Goal: Task Accomplishment & Management: Manage account settings

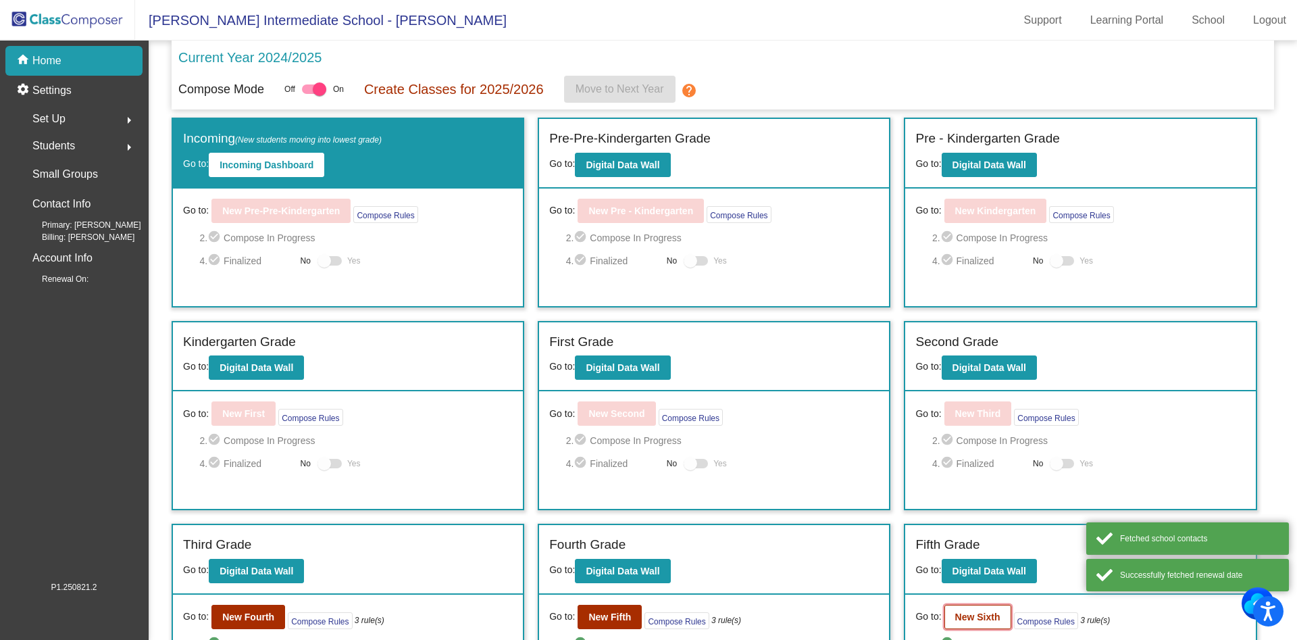
click at [965, 622] on button "New Sixth" at bounding box center [977, 617] width 67 height 24
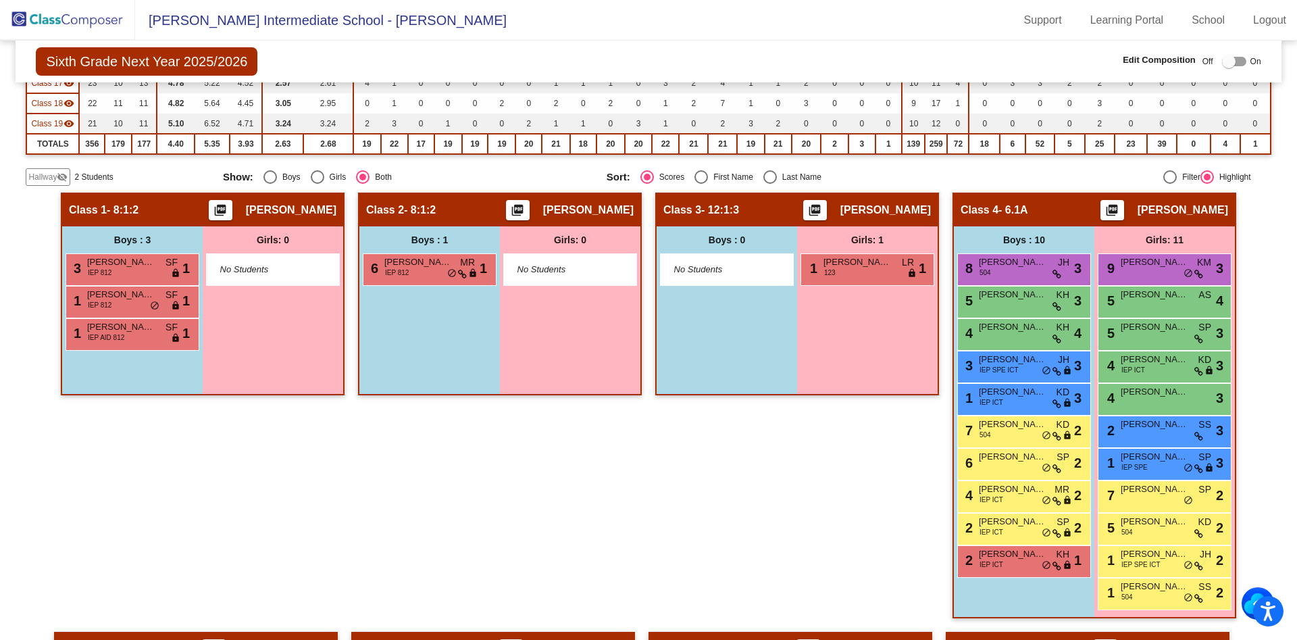
scroll to position [491, 0]
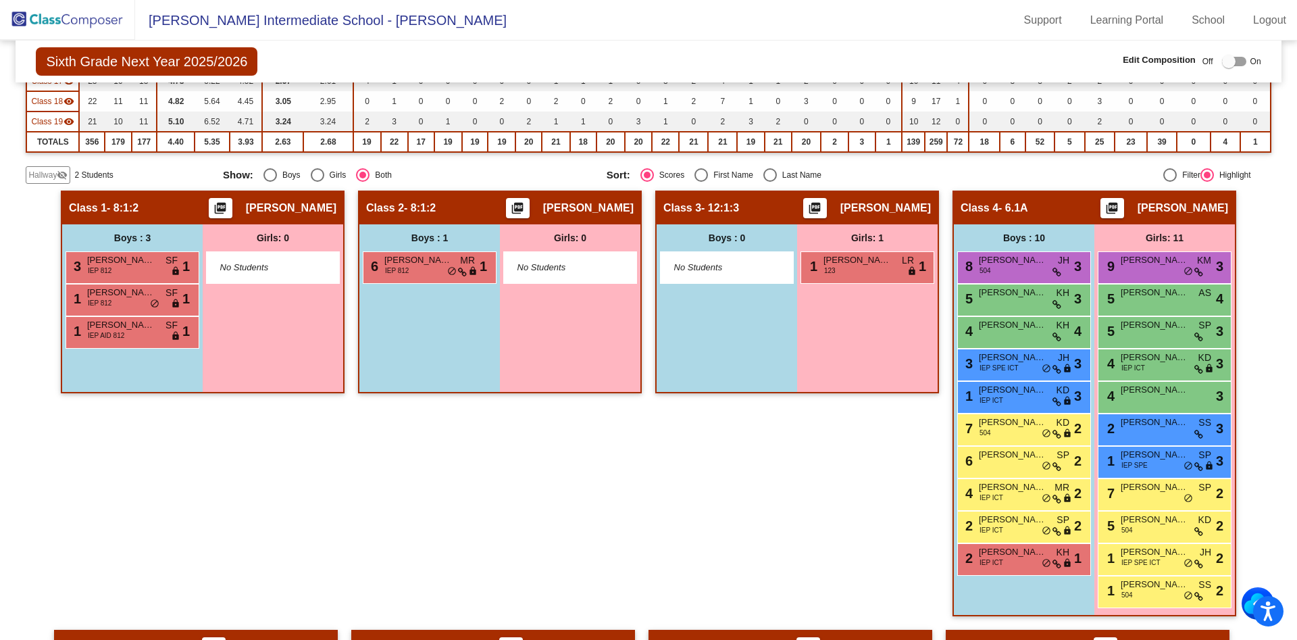
click at [41, 178] on span "Hallway" at bounding box center [42, 175] width 28 height 12
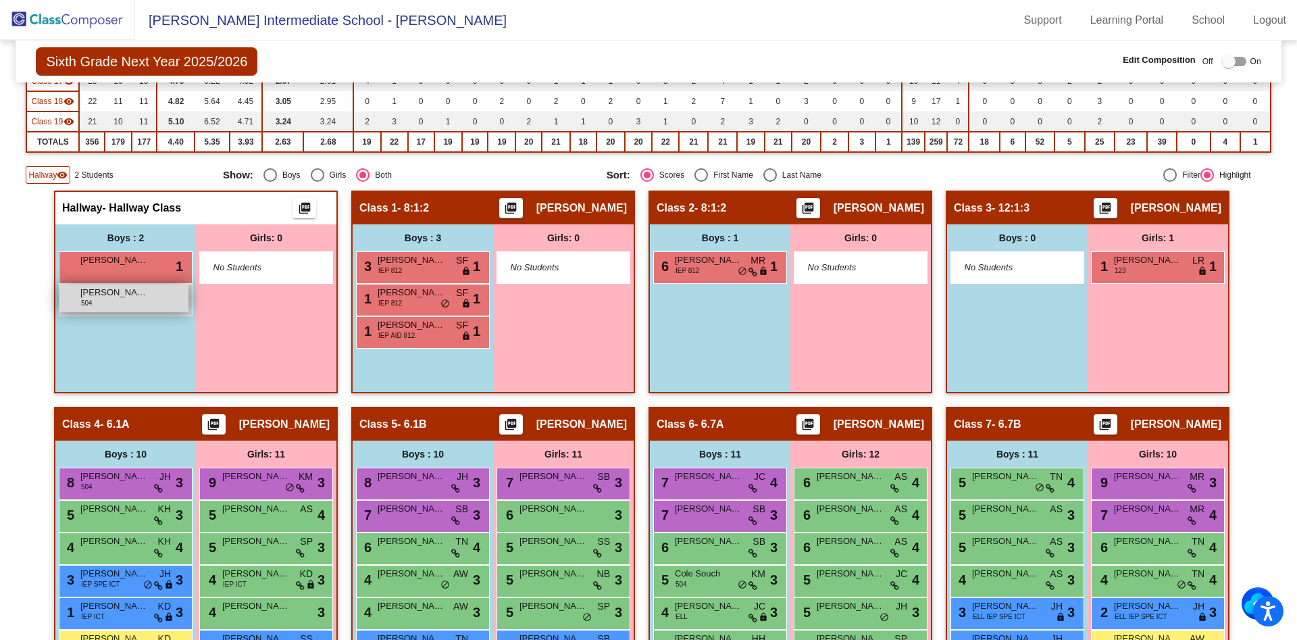
click at [99, 299] on div "[PERSON_NAME] 504 lock do_not_disturb_alt" at bounding box center [123, 298] width 129 height 28
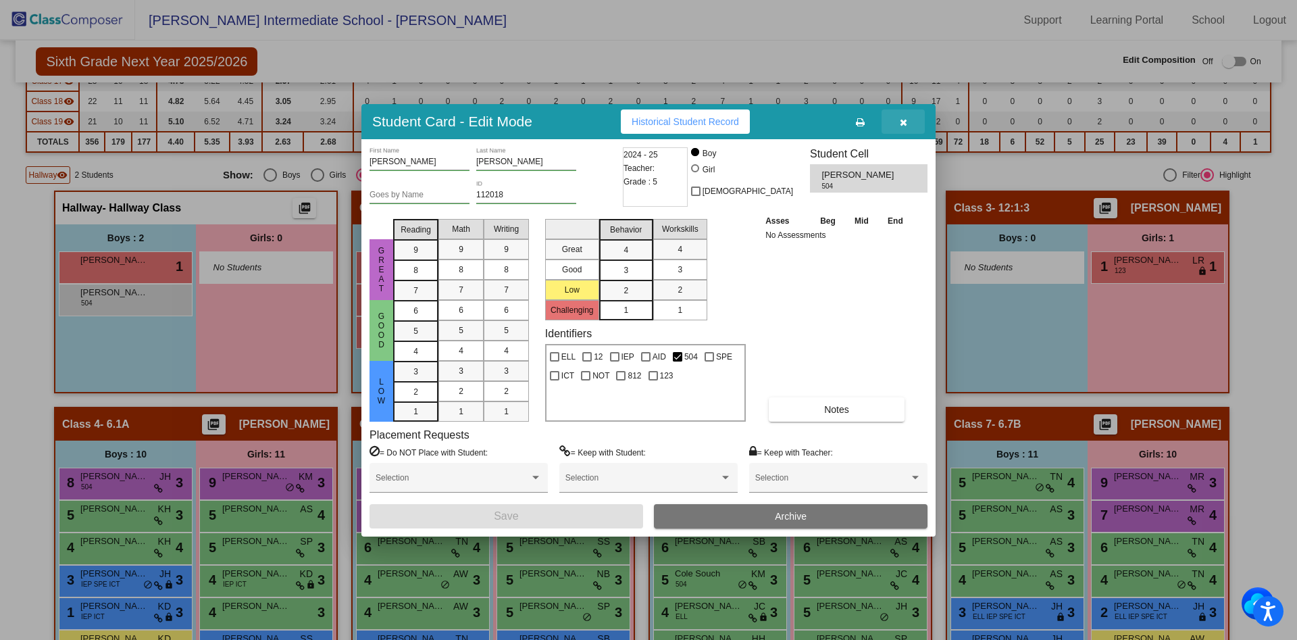
click at [907, 125] on icon "button" at bounding box center [903, 122] width 7 height 9
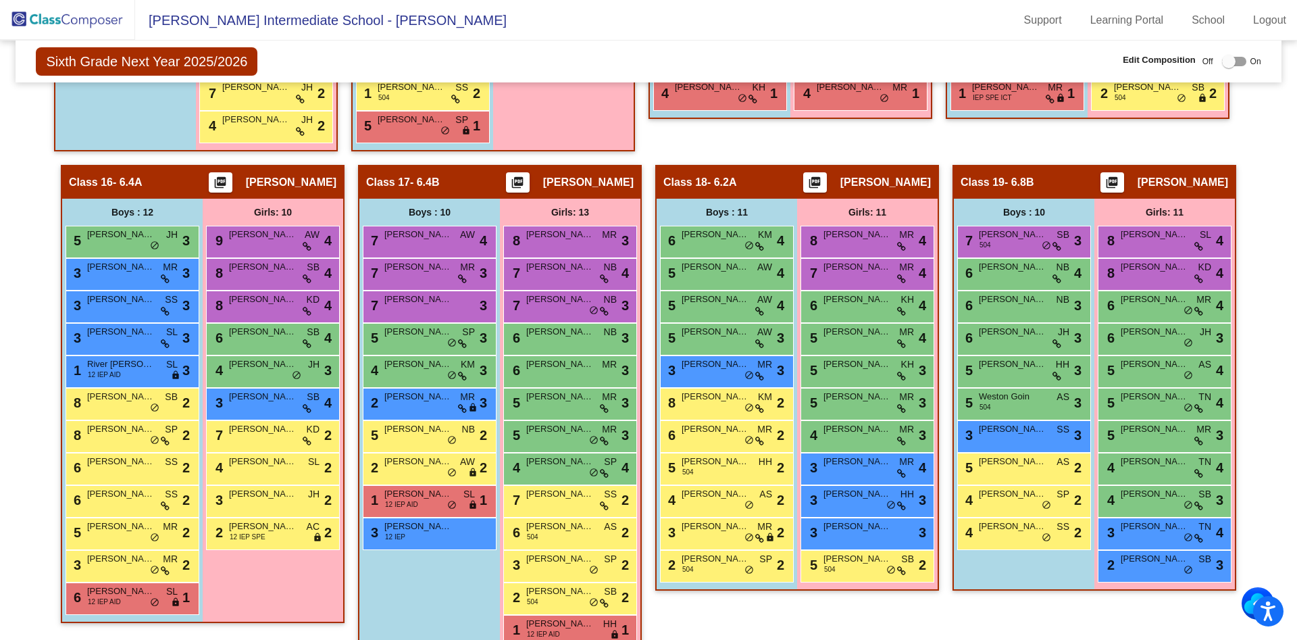
scroll to position [2177, 0]
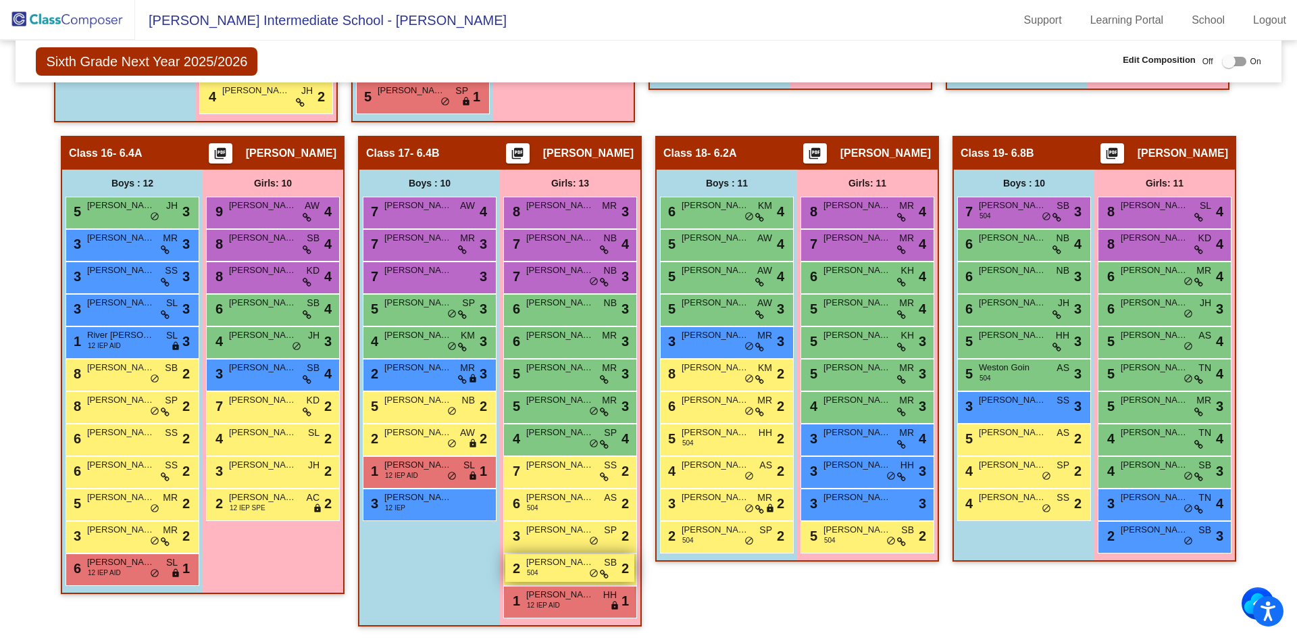
click at [600, 571] on icon at bounding box center [604, 573] width 9 height 9
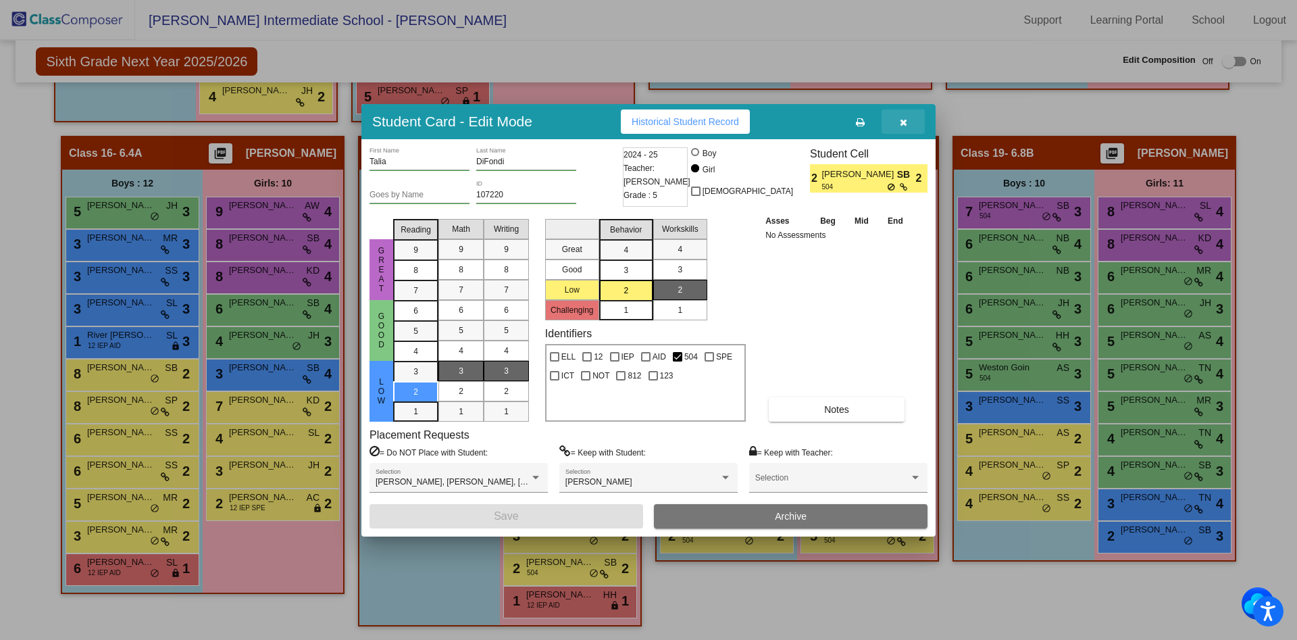
click at [904, 123] on icon "button" at bounding box center [903, 122] width 7 height 9
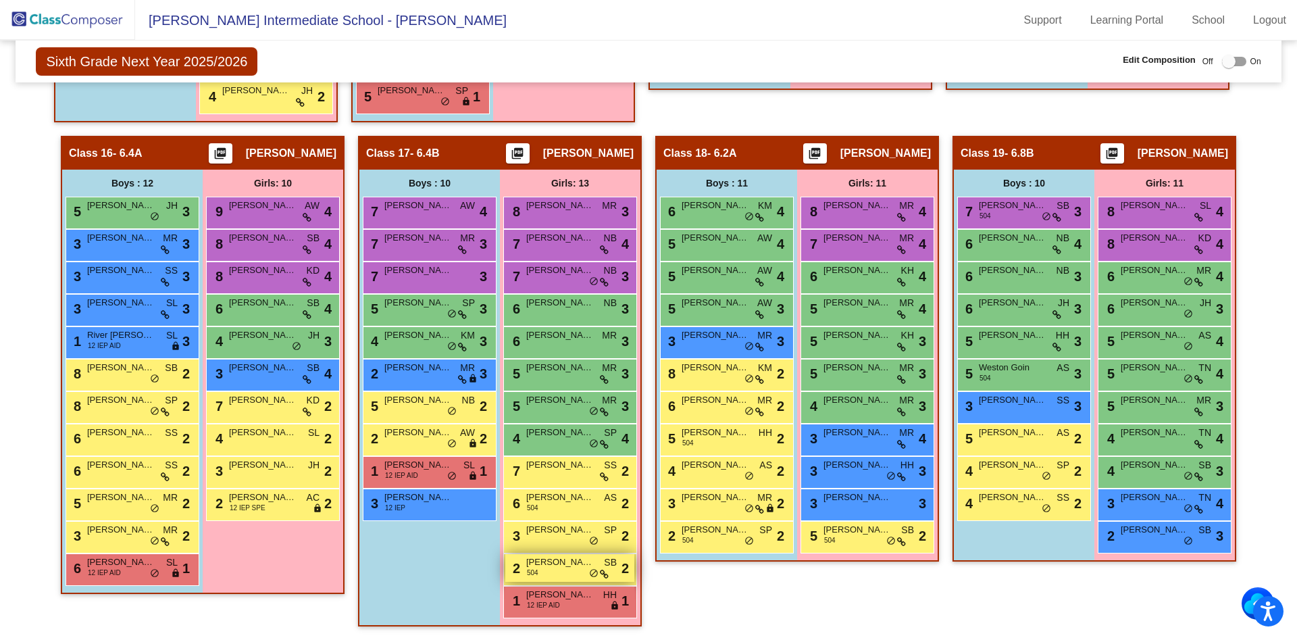
click at [591, 576] on span "do_not_disturb_alt" at bounding box center [593, 573] width 9 height 11
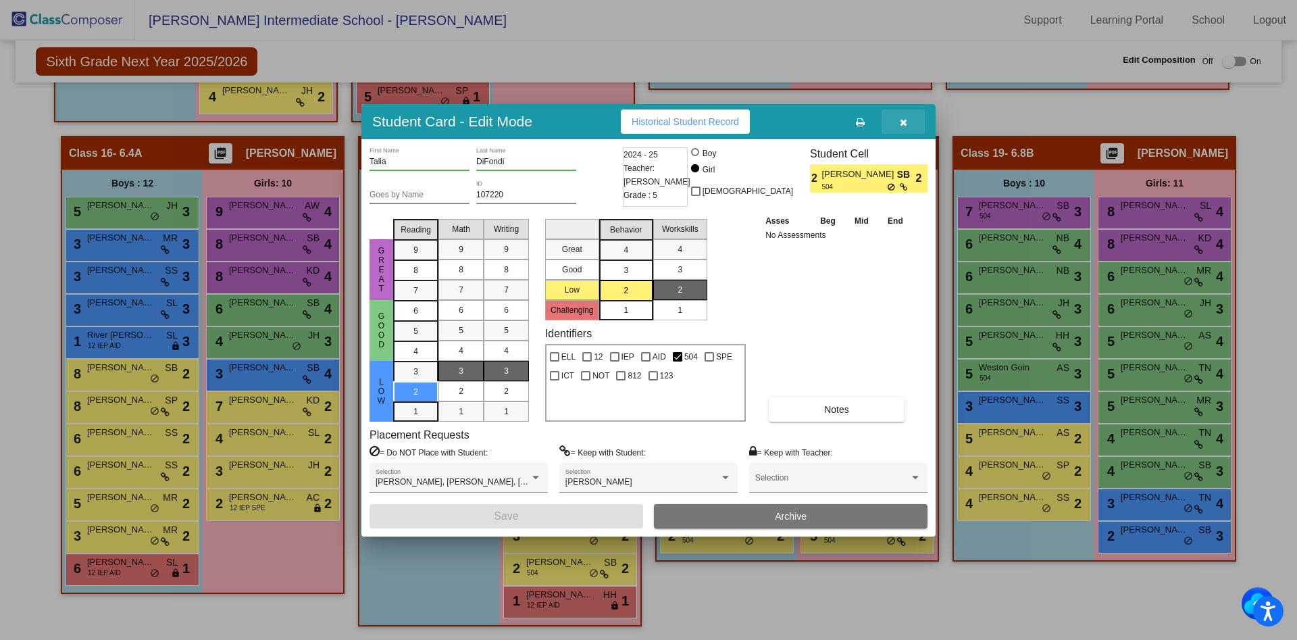
click at [905, 122] on icon "button" at bounding box center [903, 122] width 7 height 9
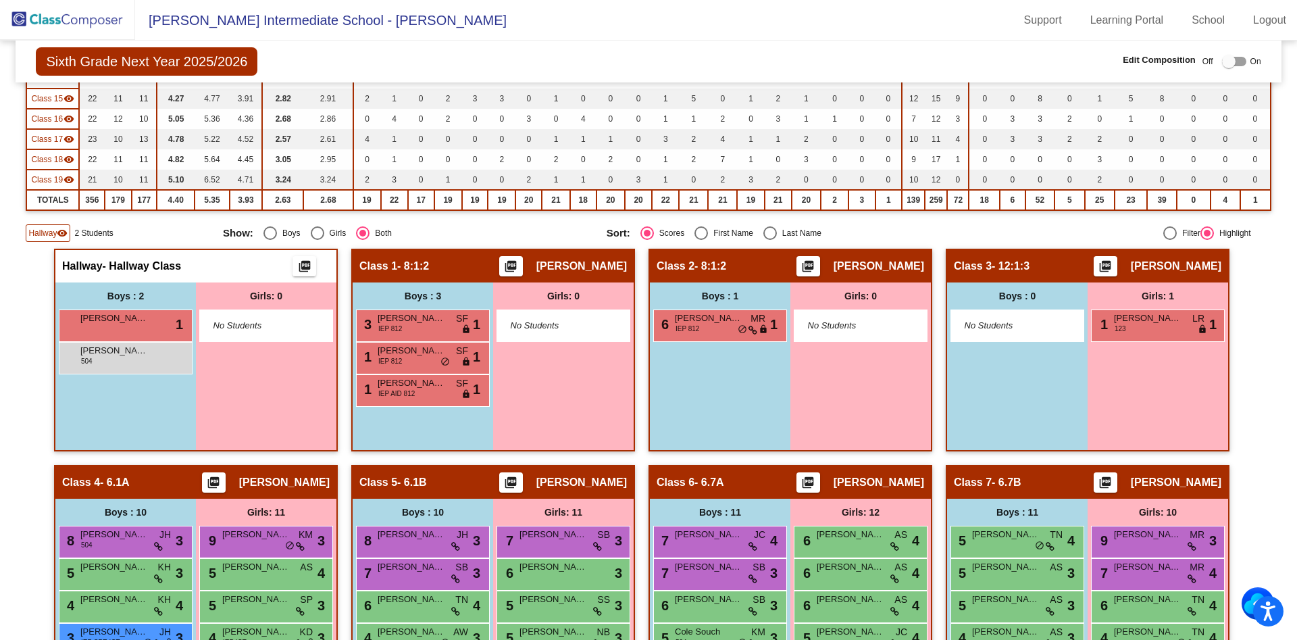
scroll to position [434, 0]
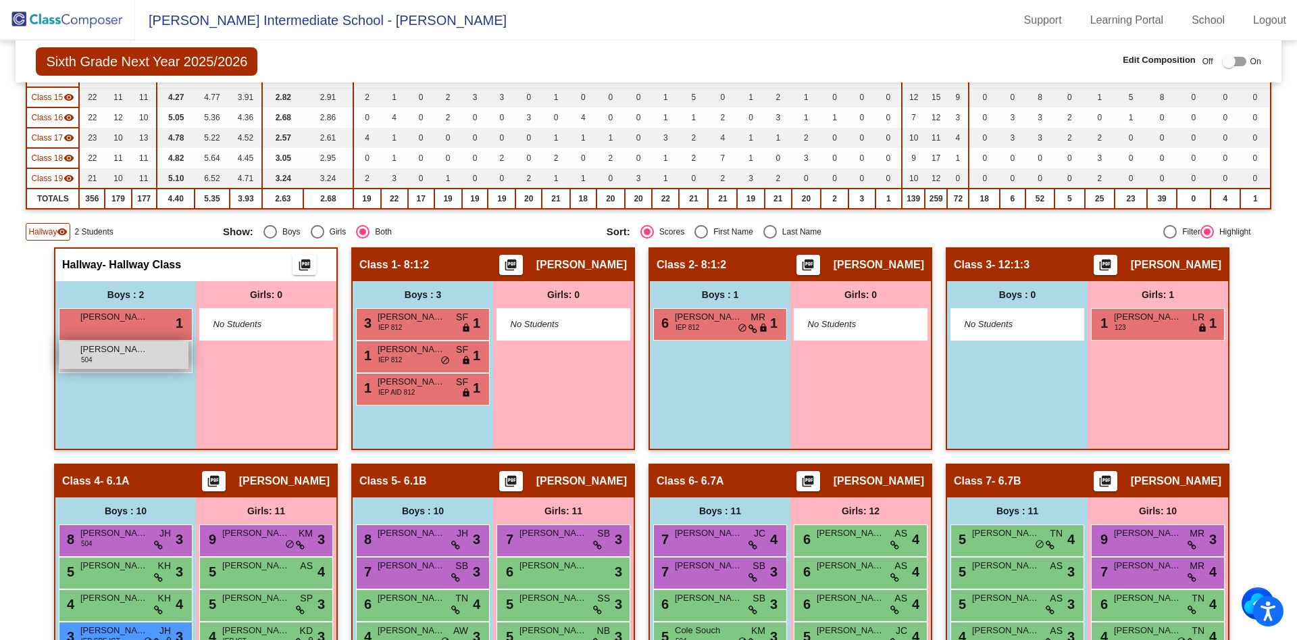
click at [126, 355] on span "[PERSON_NAME]" at bounding box center [114, 350] width 68 height 14
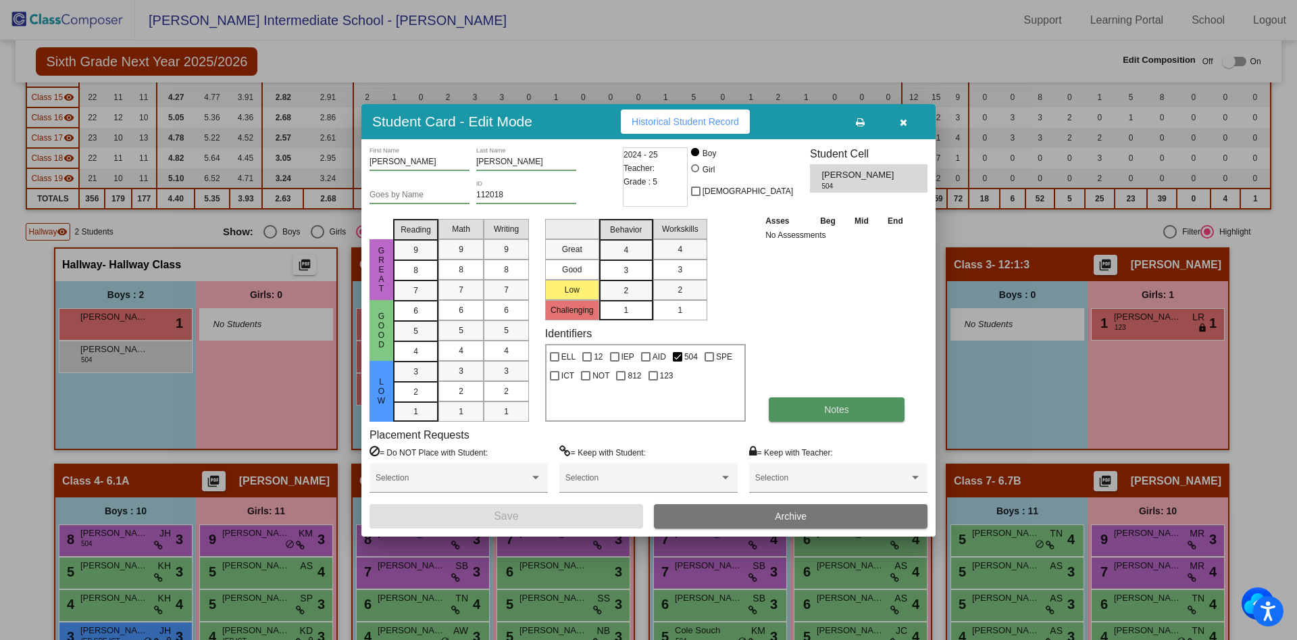
click at [819, 409] on button "Notes" at bounding box center [837, 409] width 136 height 24
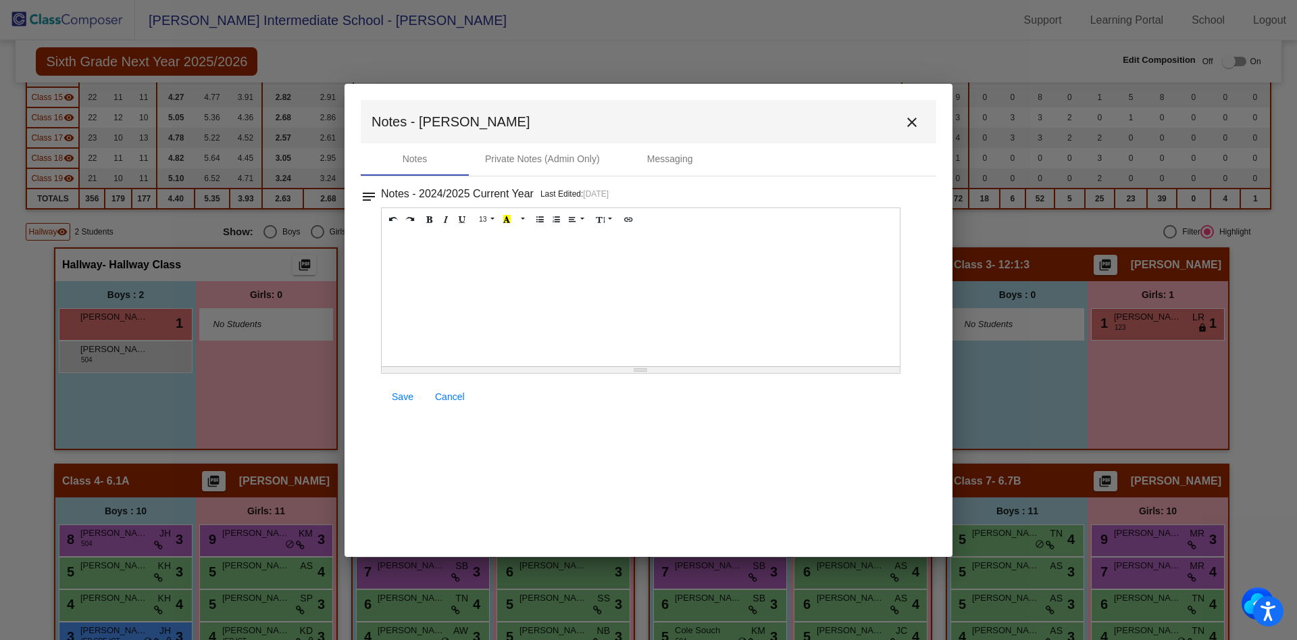
click at [478, 247] on div at bounding box center [641, 298] width 518 height 135
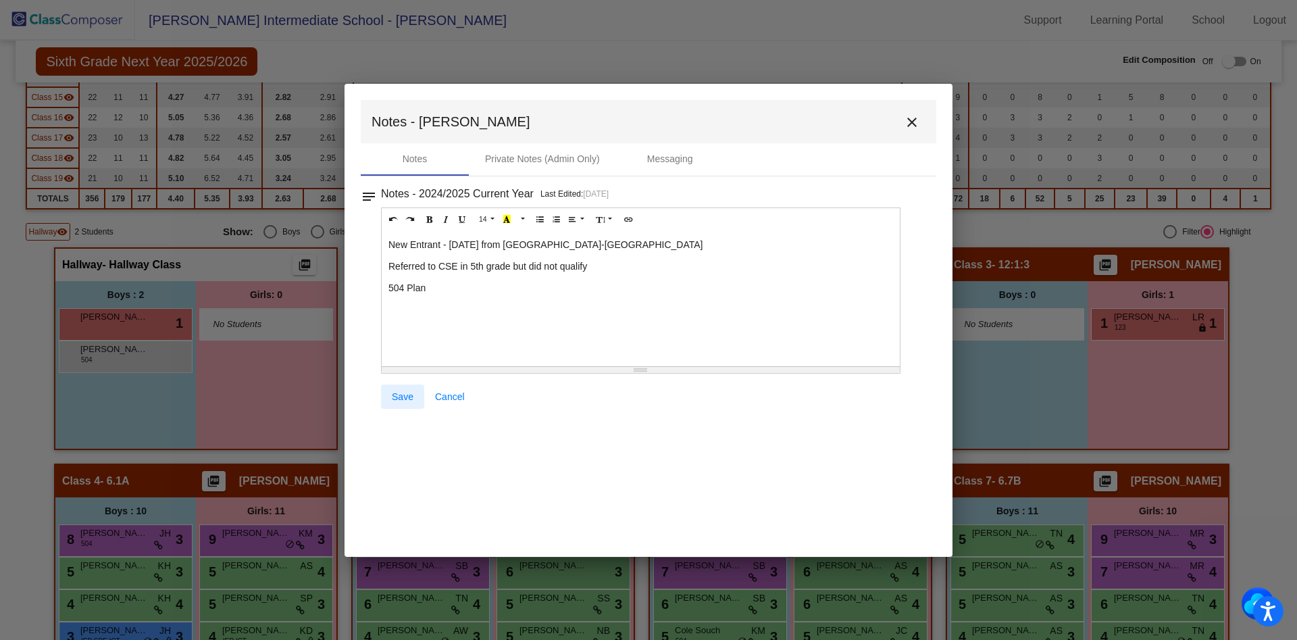
click at [401, 391] on span "Save" at bounding box center [403, 396] width 22 height 11
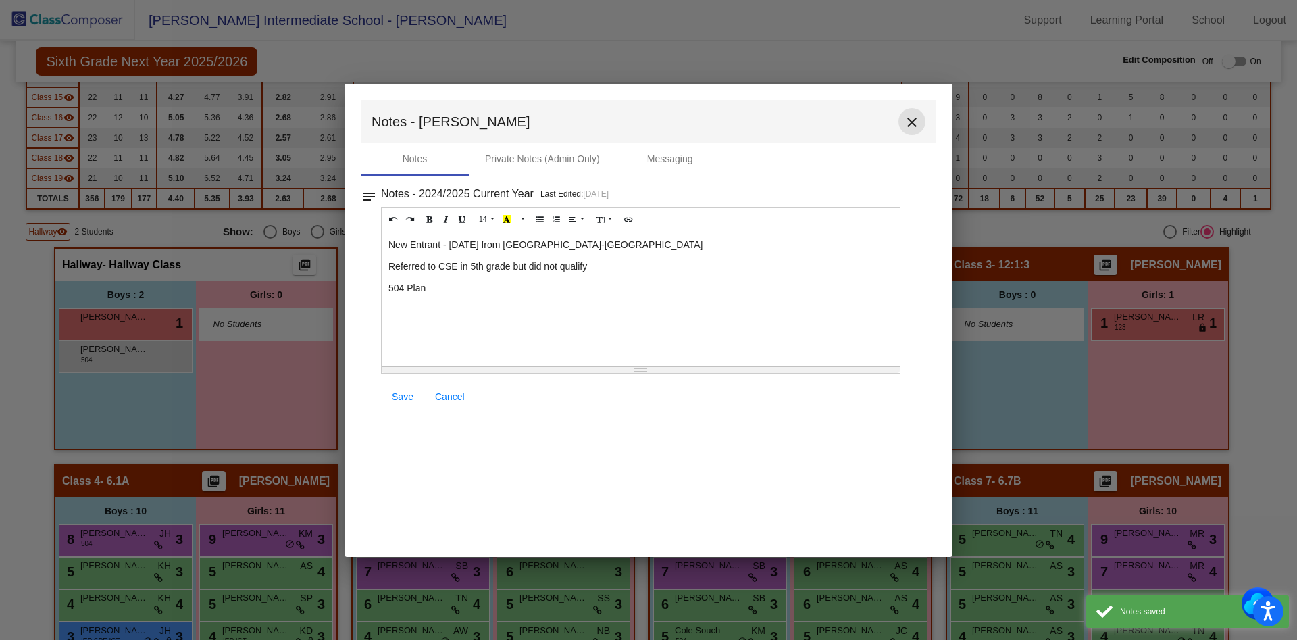
click at [916, 121] on mat-icon "close" at bounding box center [912, 122] width 16 height 16
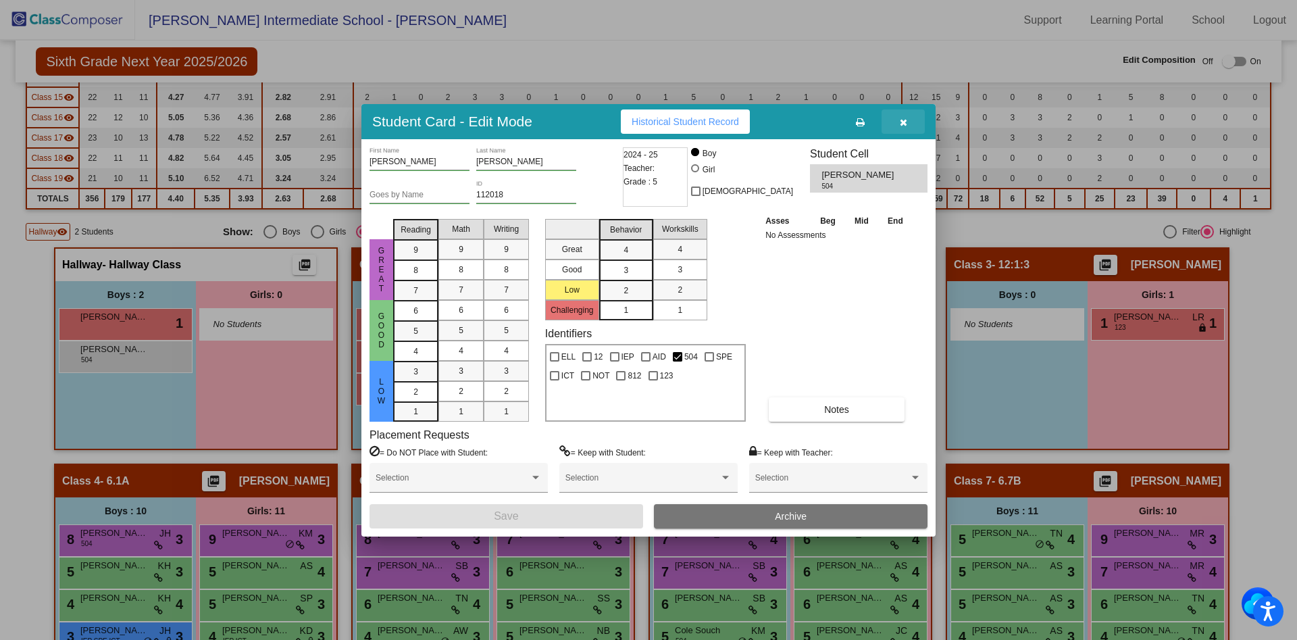
click at [906, 123] on icon "button" at bounding box center [903, 122] width 7 height 9
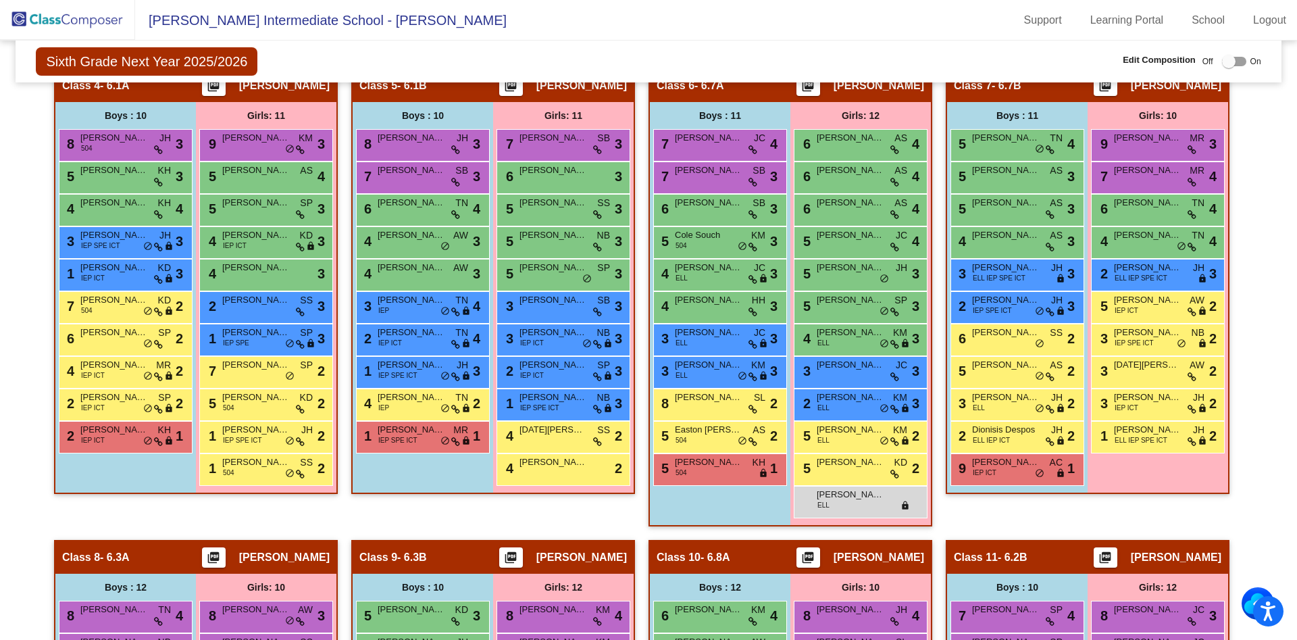
scroll to position [851, 0]
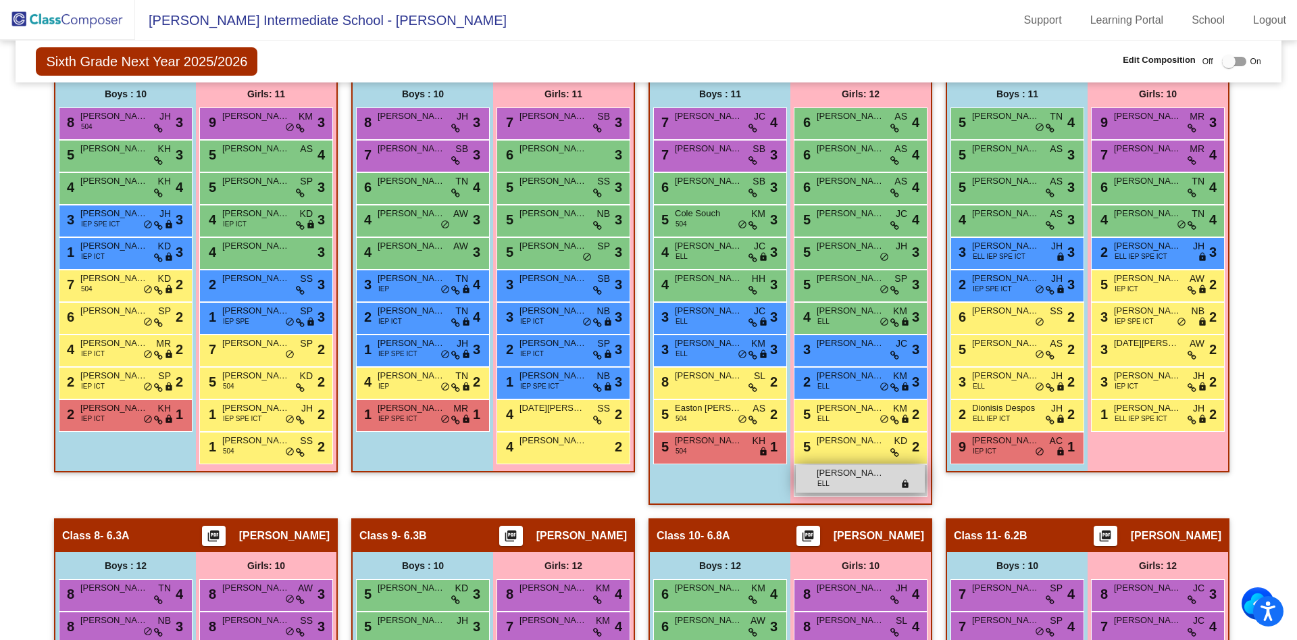
click at [869, 487] on div "[PERSON_NAME] ELL lock do_not_disturb_alt" at bounding box center [860, 479] width 129 height 28
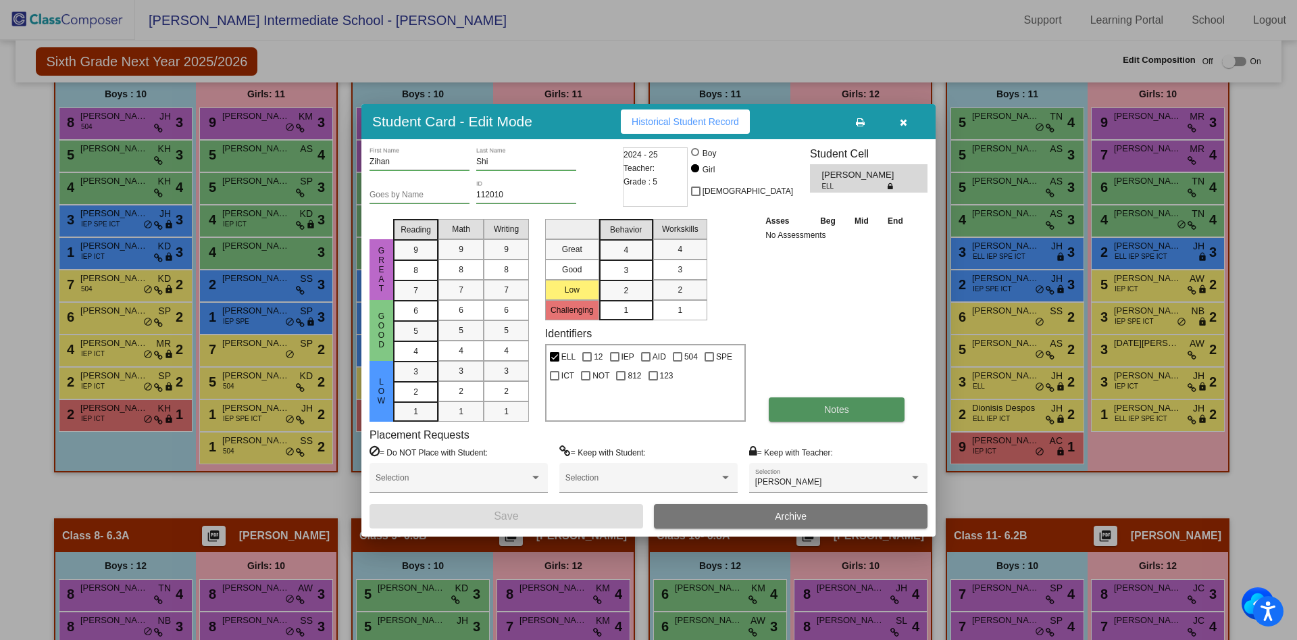
click at [824, 414] on button "Notes" at bounding box center [837, 409] width 136 height 24
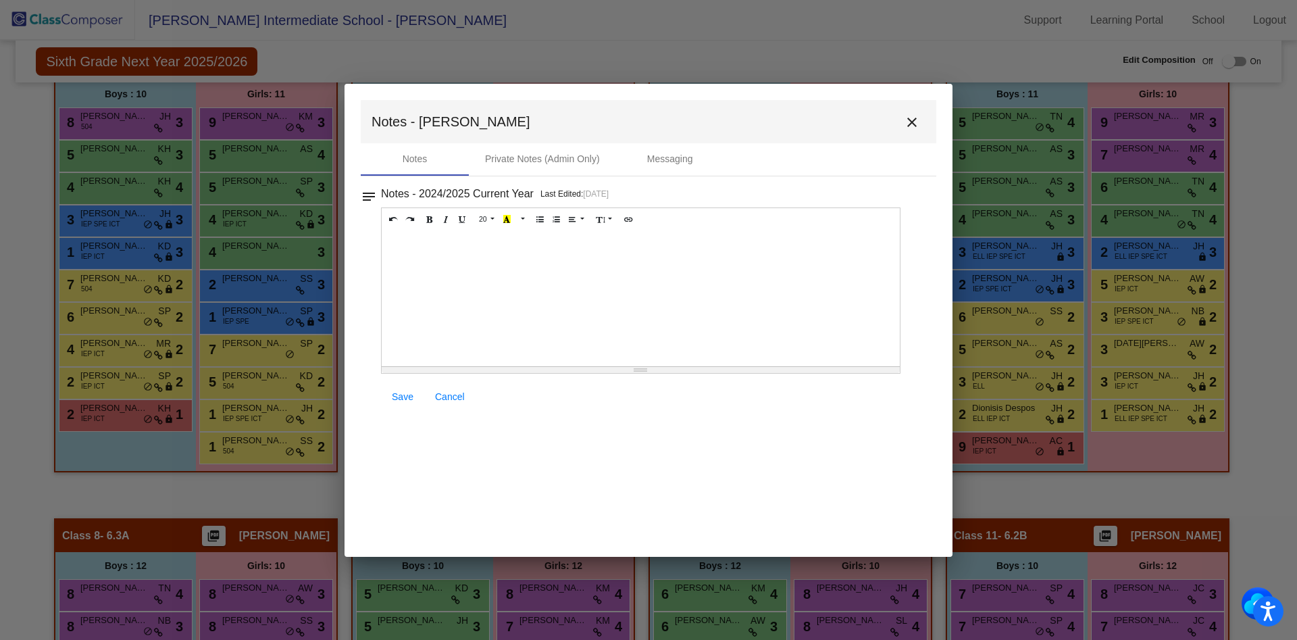
click at [567, 265] on div at bounding box center [641, 298] width 518 height 135
click at [482, 247] on p "New Entrant - [DATE]" at bounding box center [640, 245] width 505 height 14
click at [526, 313] on p "Father does not speak English" at bounding box center [640, 310] width 505 height 14
click at [509, 289] on p "ELL Student" at bounding box center [640, 288] width 505 height 14
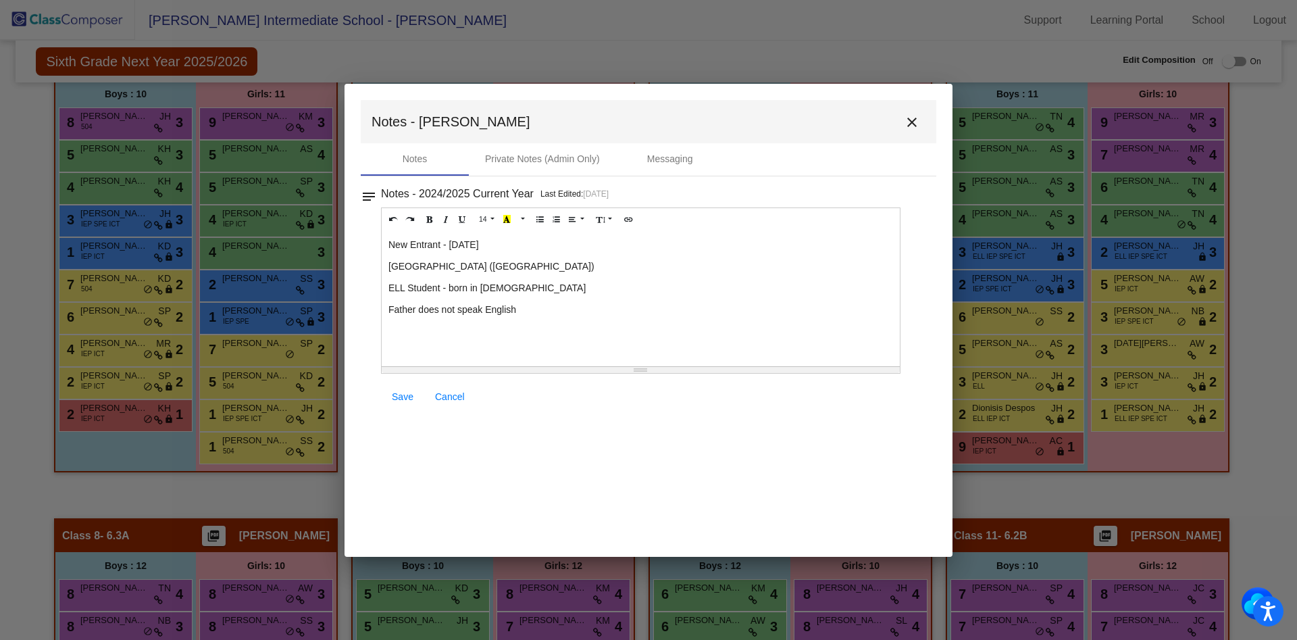
click at [609, 308] on p "Father does not speak English" at bounding box center [640, 310] width 505 height 14
click at [509, 333] on p "No records yet as of [DATE]" at bounding box center [640, 331] width 505 height 14
click at [411, 401] on span "Save" at bounding box center [403, 396] width 22 height 11
click at [913, 121] on mat-icon "close" at bounding box center [912, 122] width 16 height 16
